Goal: Find specific fact: Find specific fact

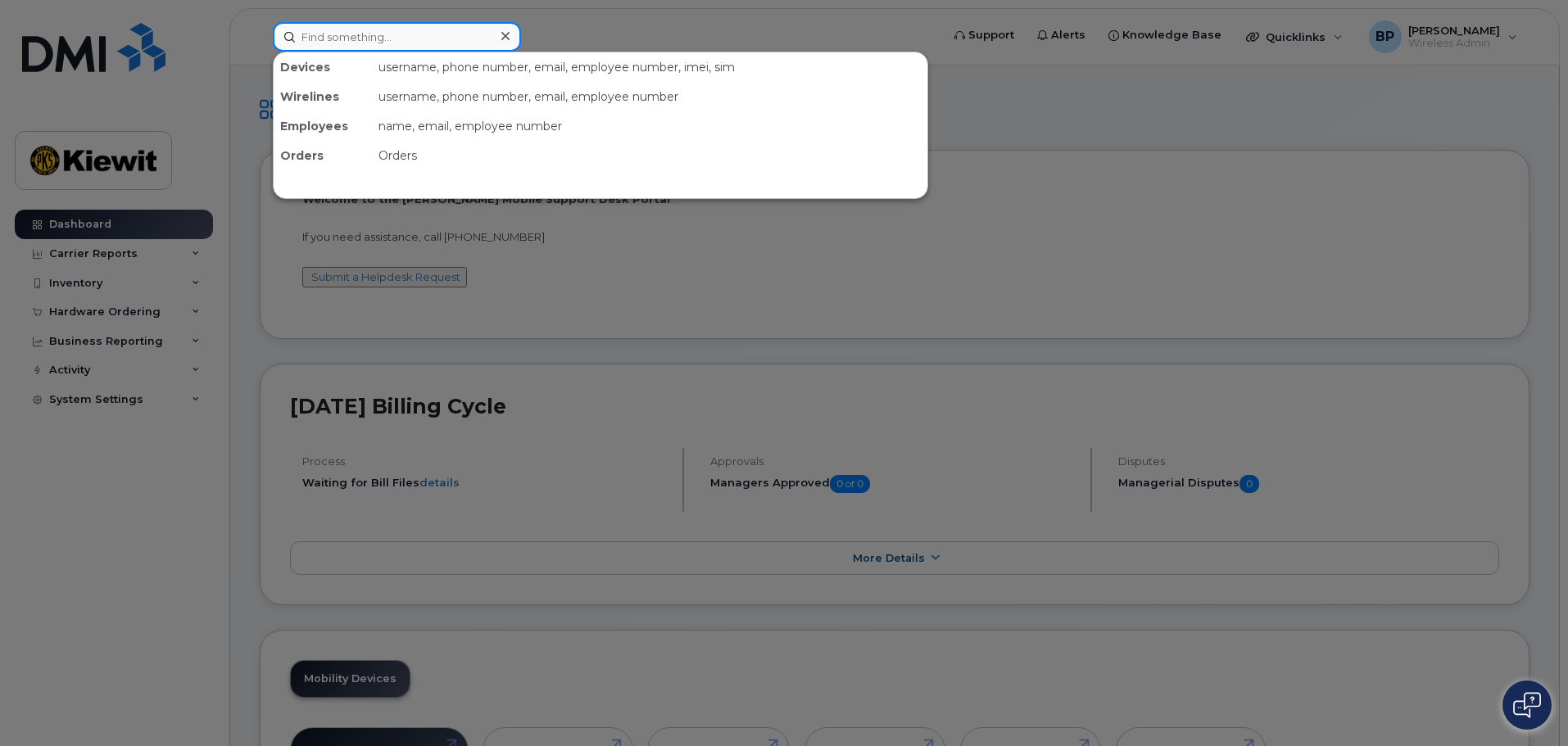
click at [353, 36] on input at bounding box center [396, 37] width 248 height 30
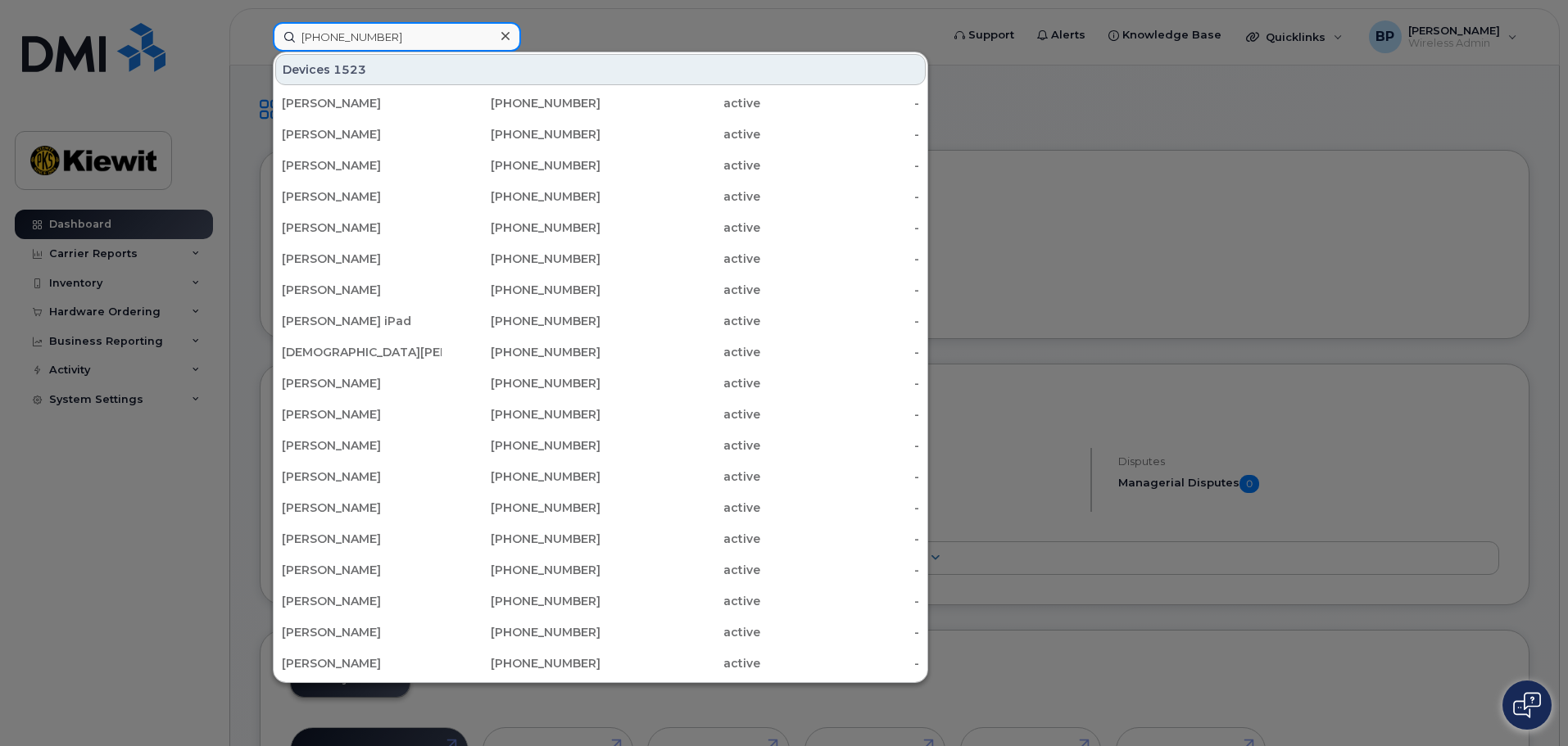
type input "361-385-0918"
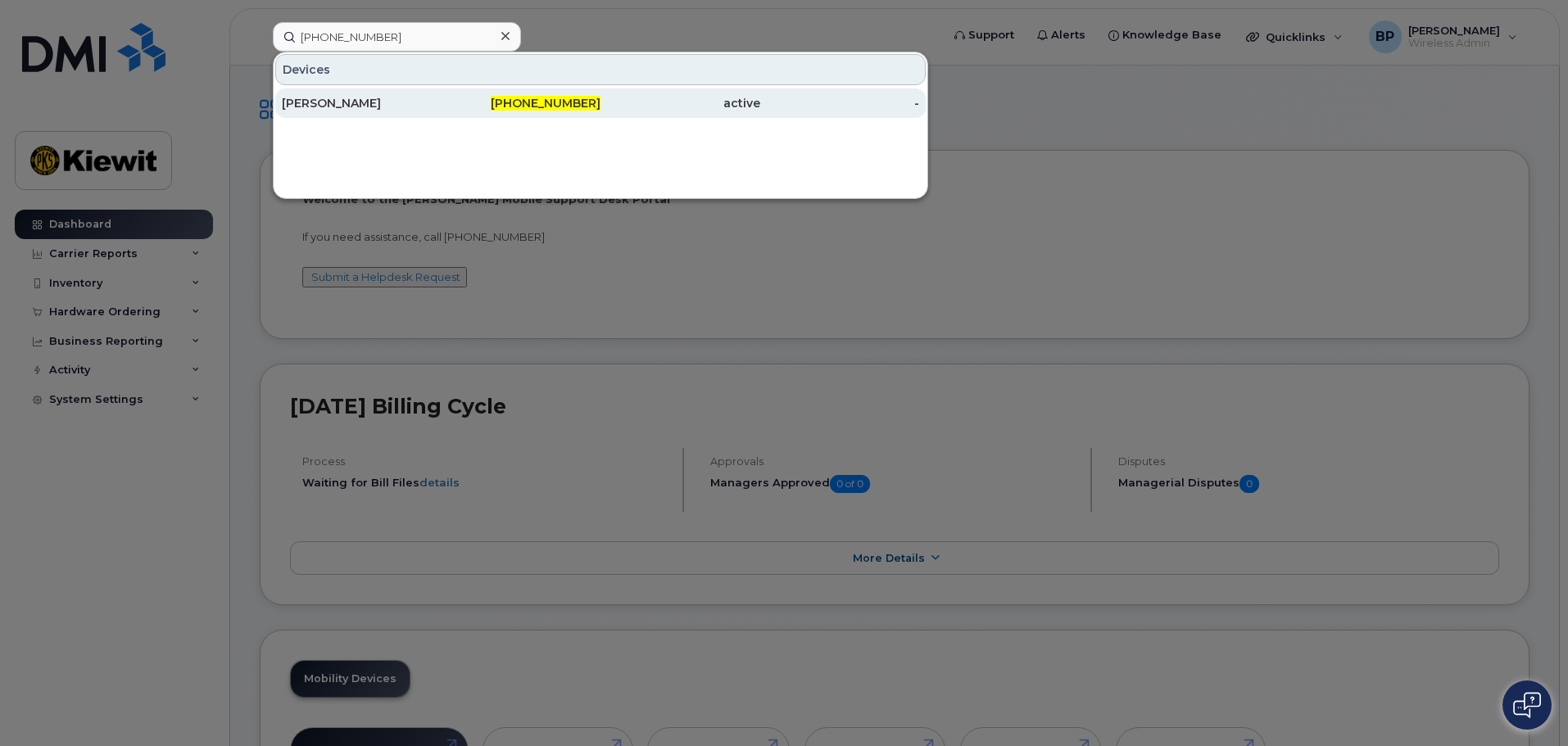
click at [329, 100] on div "[PERSON_NAME]" at bounding box center [362, 103] width 160 height 16
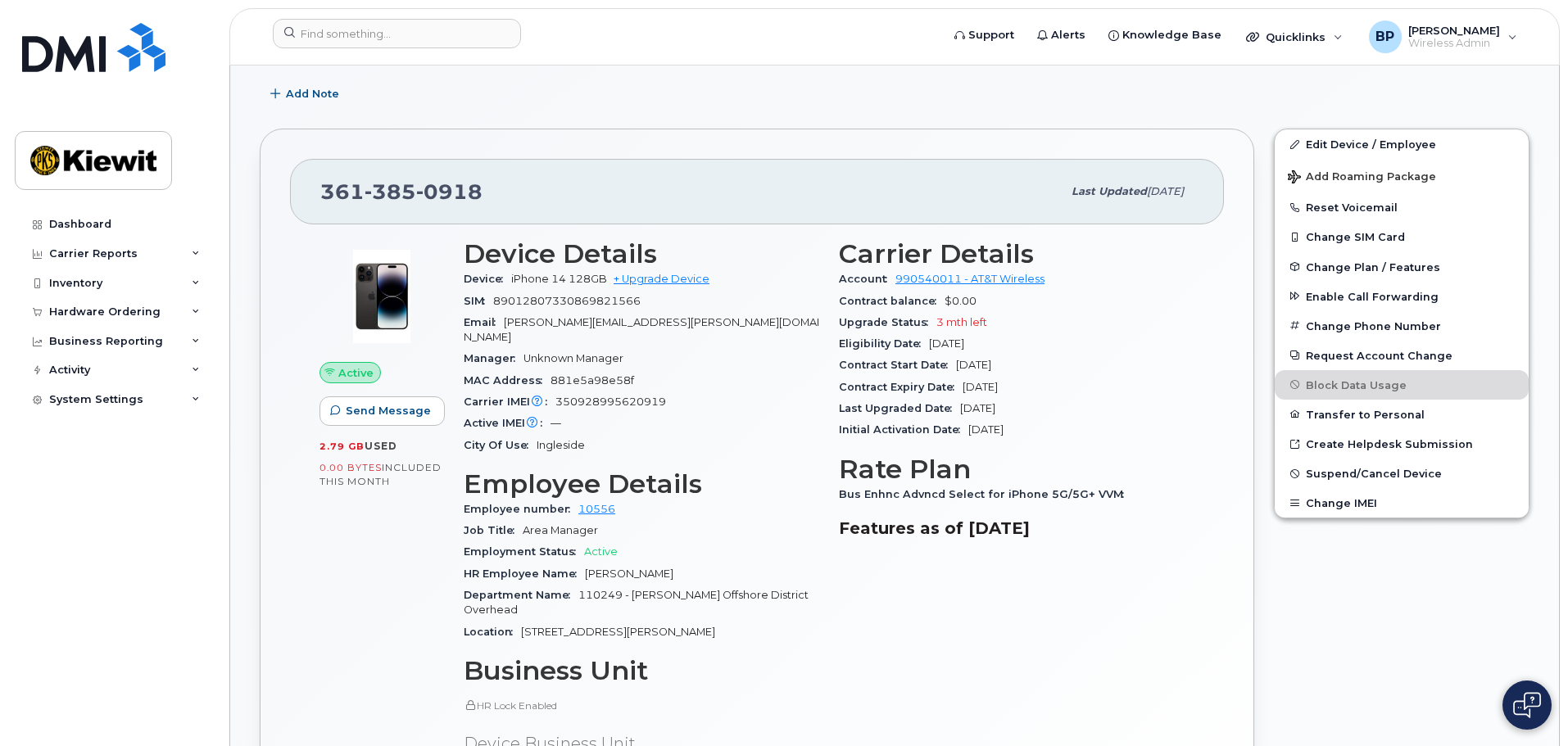
scroll to position [328, 0]
